Goal: Navigation & Orientation: Find specific page/section

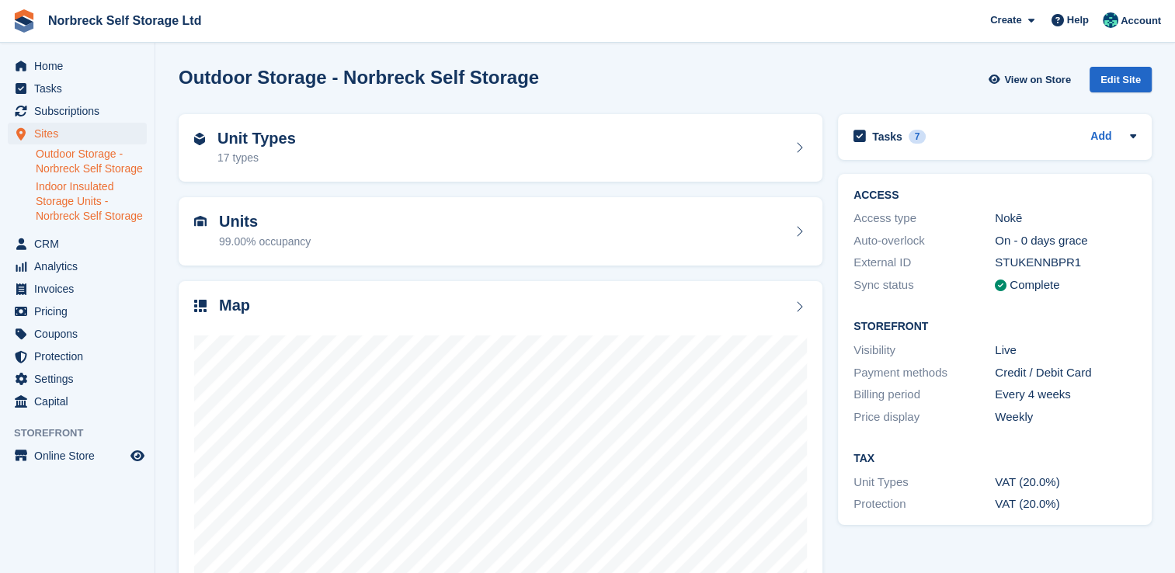
click at [89, 191] on link "Indoor Insulated Storage Units - Norbreck Self Storage" at bounding box center [91, 201] width 111 height 44
